Goal: Navigation & Orientation: Understand site structure

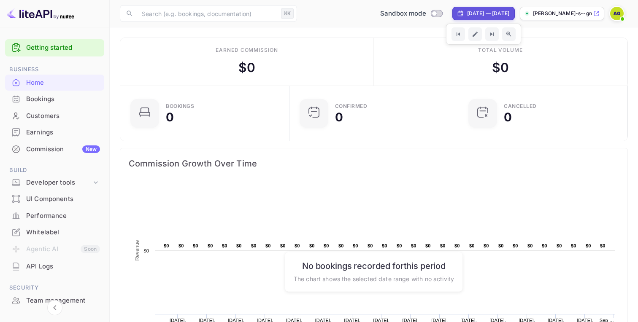
scroll to position [137, 164]
click at [46, 83] on div "Home" at bounding box center [63, 83] width 74 height 10
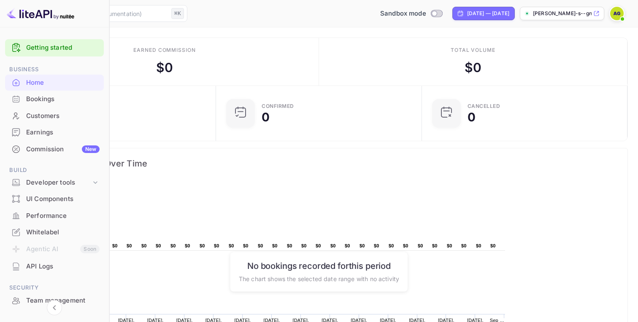
click at [52, 100] on div "Bookings" at bounding box center [62, 100] width 73 height 10
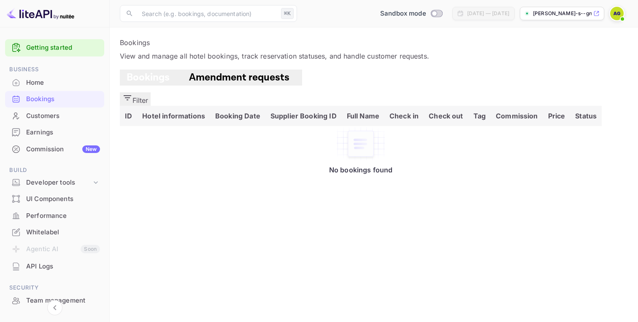
click at [217, 84] on span "Amendment requests" at bounding box center [239, 77] width 100 height 13
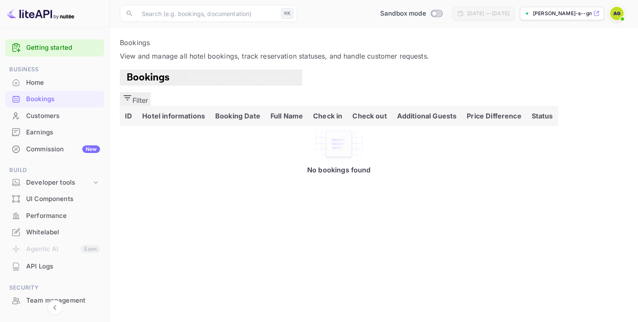
click at [57, 119] on div "Customers" at bounding box center [63, 116] width 74 height 10
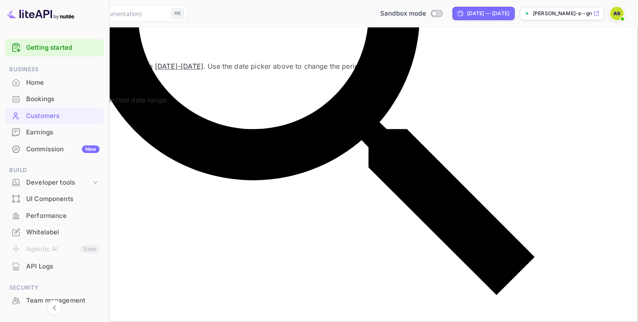
click at [49, 133] on div "Earnings" at bounding box center [62, 133] width 73 height 10
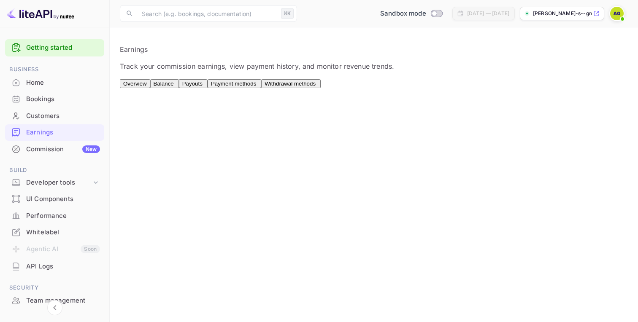
click at [49, 149] on div "Commission New" at bounding box center [63, 150] width 74 height 10
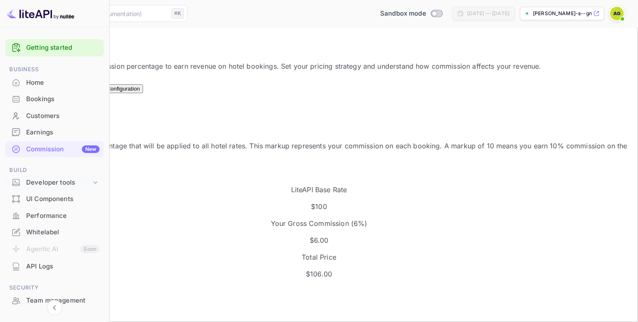
scroll to position [150, 309]
click at [69, 184] on div "Developer tools" at bounding box center [58, 183] width 65 height 10
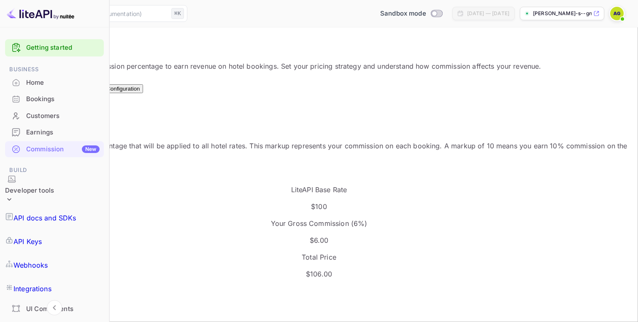
click at [54, 186] on div "Developer tools" at bounding box center [29, 191] width 49 height 10
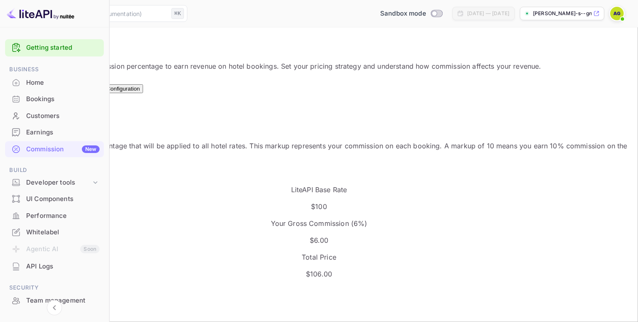
click at [74, 199] on div "UI Components" at bounding box center [62, 200] width 73 height 10
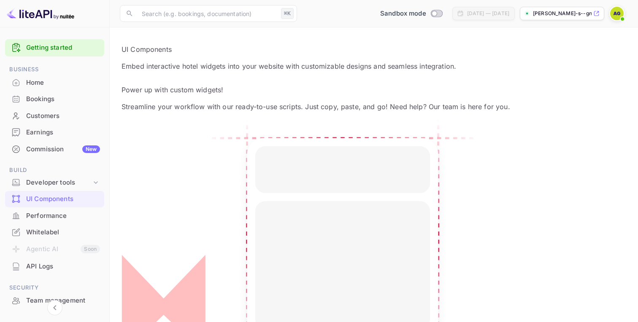
click at [70, 215] on div "Performance" at bounding box center [63, 216] width 74 height 10
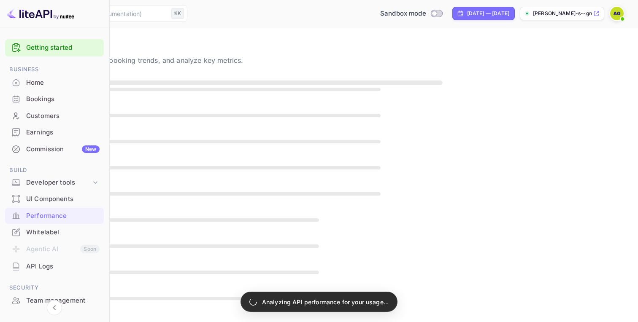
click at [67, 231] on div "Whitelabel" at bounding box center [62, 233] width 73 height 10
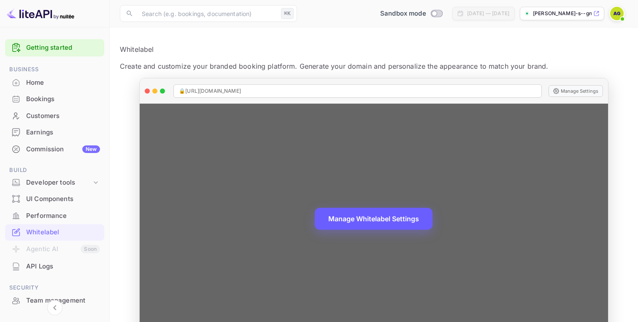
click at [395, 221] on button "Manage Whitelabel Settings" at bounding box center [374, 219] width 118 height 22
